Goal: Obtain resource: Obtain resource

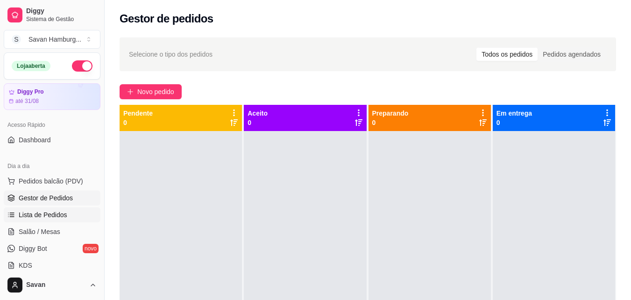
click at [51, 215] on span "Lista de Pedidos" at bounding box center [43, 214] width 49 height 9
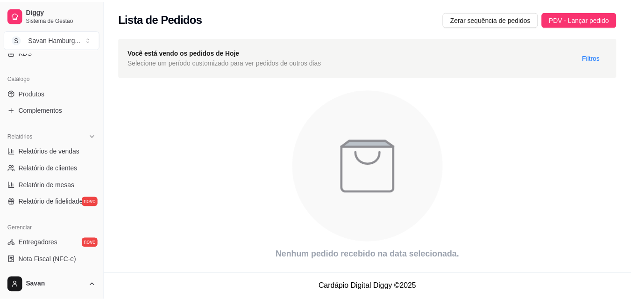
scroll to position [220, 0]
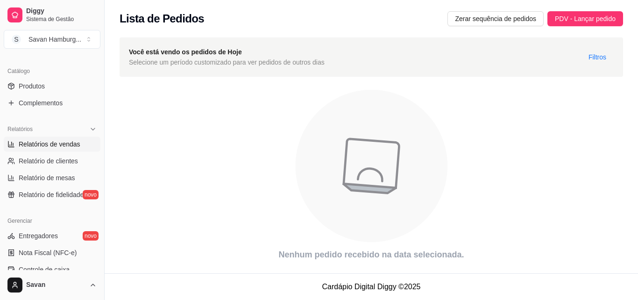
click at [63, 143] on span "Relatórios de vendas" at bounding box center [50, 143] width 62 height 9
click at [55, 160] on span "Relatório de clientes" at bounding box center [48, 160] width 59 height 9
click at [62, 144] on span "Relatórios de vendas" at bounding box center [50, 143] width 62 height 9
click at [59, 147] on span "Relatórios de vendas" at bounding box center [50, 143] width 62 height 9
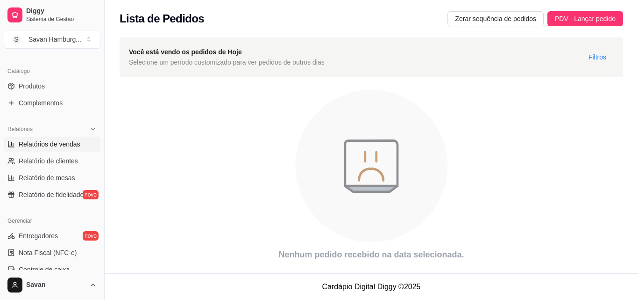
select select "ALL"
select select "0"
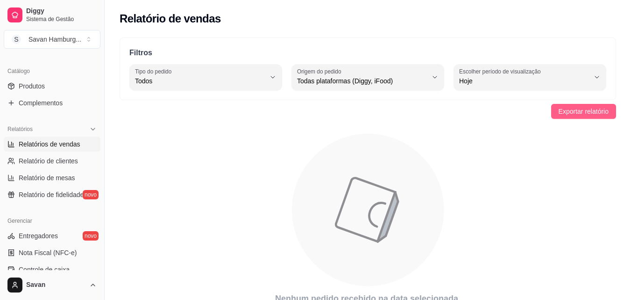
click at [602, 115] on span "Exportar relatório" at bounding box center [584, 111] width 50 height 10
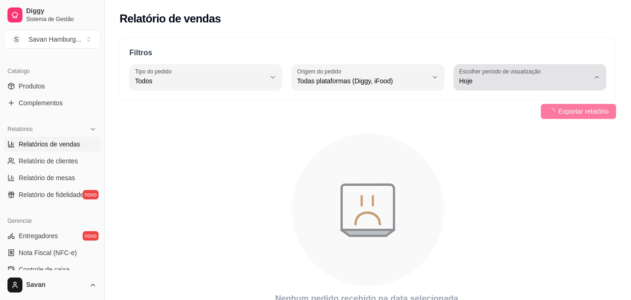
click at [596, 78] on icon "button" at bounding box center [597, 76] width 7 height 7
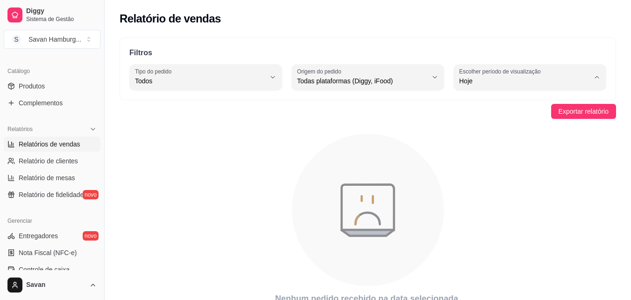
click at [489, 115] on span "Ontem" at bounding box center [525, 118] width 123 height 9
type input "1"
select select "1"
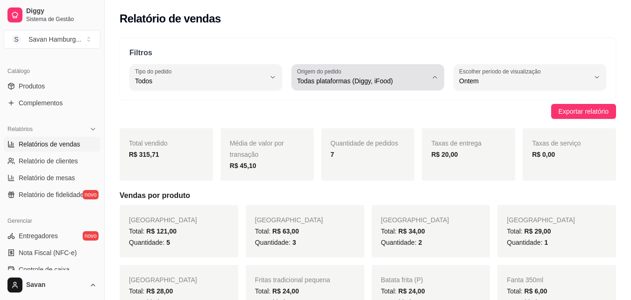
click at [392, 78] on span "Todas plataformas (Diggy, iFood)" at bounding box center [362, 80] width 130 height 9
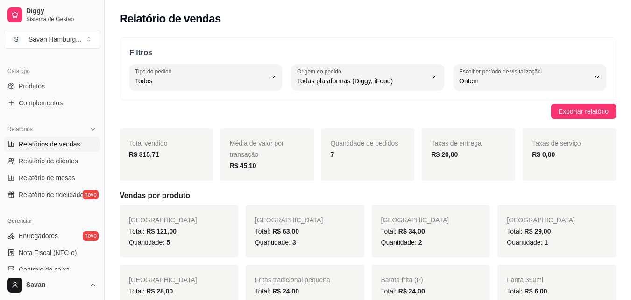
click at [323, 134] on span "iFood" at bounding box center [363, 133] width 123 height 9
type input "IFOOD"
select select "IFOOD"
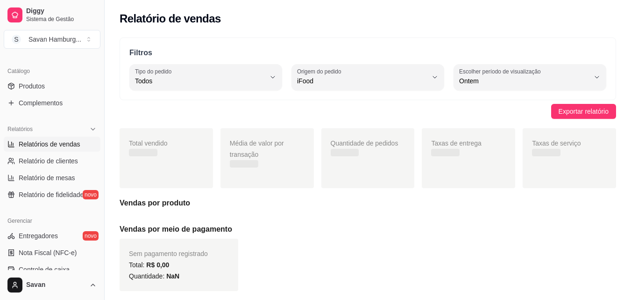
scroll to position [9, 0]
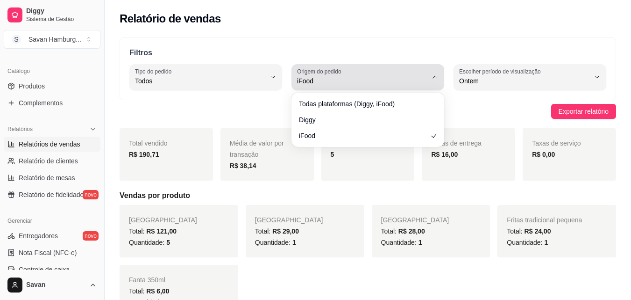
click at [368, 77] on span "iFood" at bounding box center [362, 80] width 130 height 9
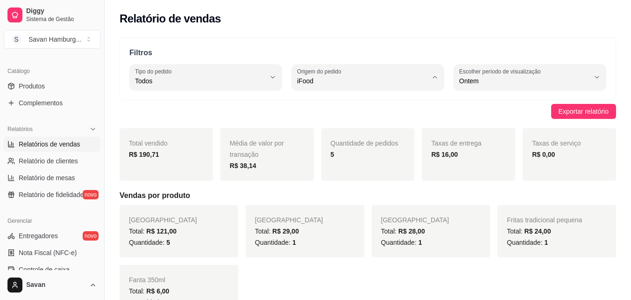
click at [314, 122] on span "Diggy" at bounding box center [363, 118] width 123 height 9
type input "DIGGY"
select select "DIGGY"
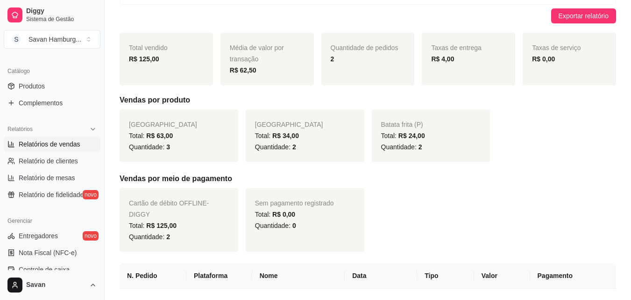
scroll to position [0, 0]
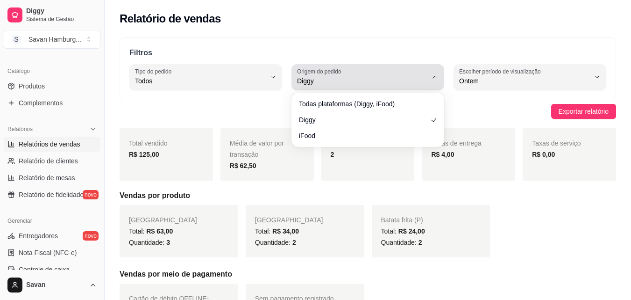
click at [358, 79] on span "Diggy" at bounding box center [362, 80] width 130 height 9
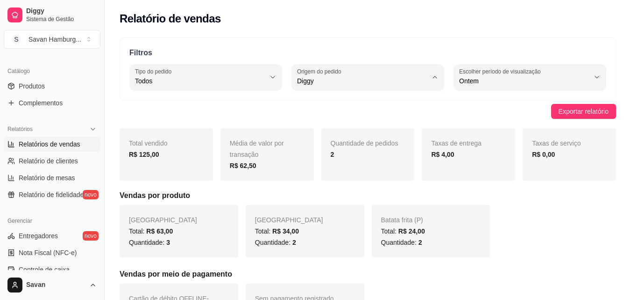
click at [350, 135] on span "iFood" at bounding box center [363, 133] width 123 height 9
type input "IFOOD"
select select "IFOOD"
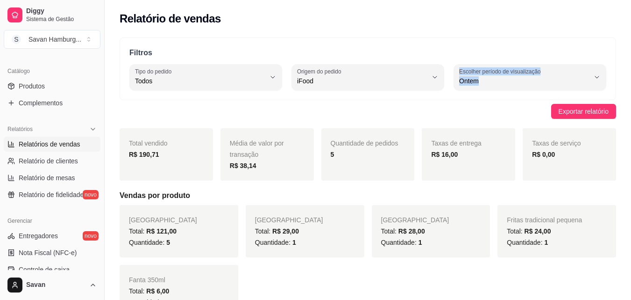
drag, startPoint x: 373, startPoint y: 95, endPoint x: 366, endPoint y: 116, distance: 22.5
click at [366, 116] on div "Exportar relatório" at bounding box center [368, 111] width 497 height 15
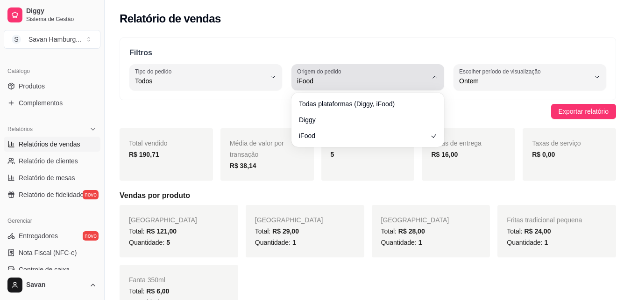
click at [362, 82] on span "iFood" at bounding box center [362, 80] width 130 height 9
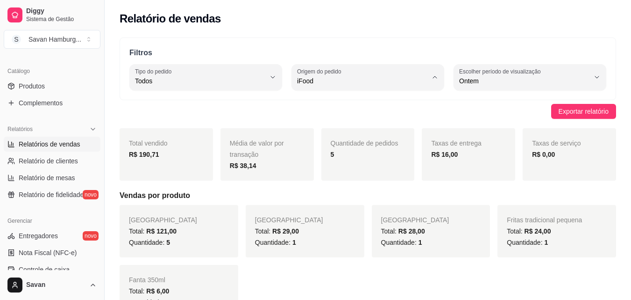
click at [323, 122] on span "Diggy" at bounding box center [363, 118] width 123 height 9
type input "DIGGY"
select select "DIGGY"
